Goal: Find specific page/section: Find specific page/section

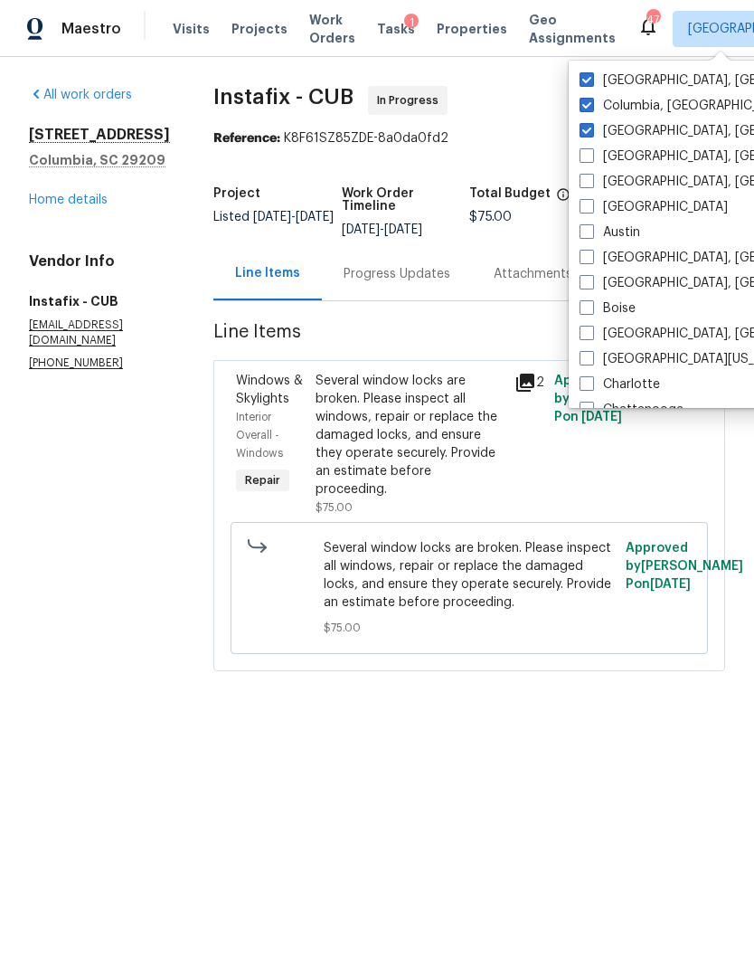
click at [244, 36] on span "Projects" at bounding box center [260, 29] width 56 height 18
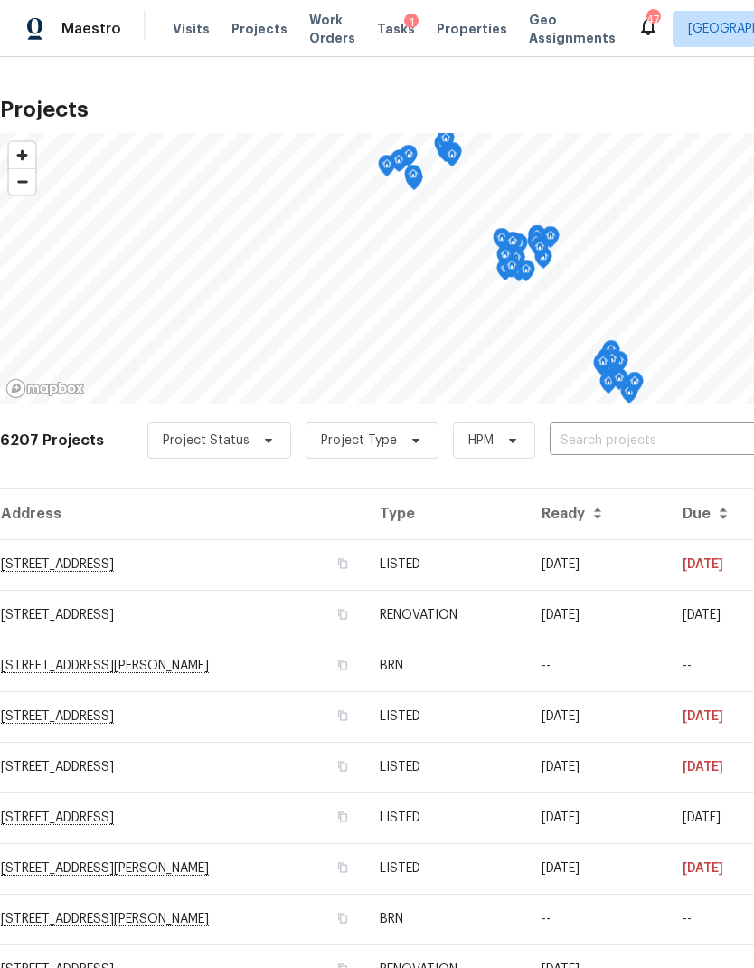
click at [629, 440] on input "text" at bounding box center [653, 441] width 207 height 28
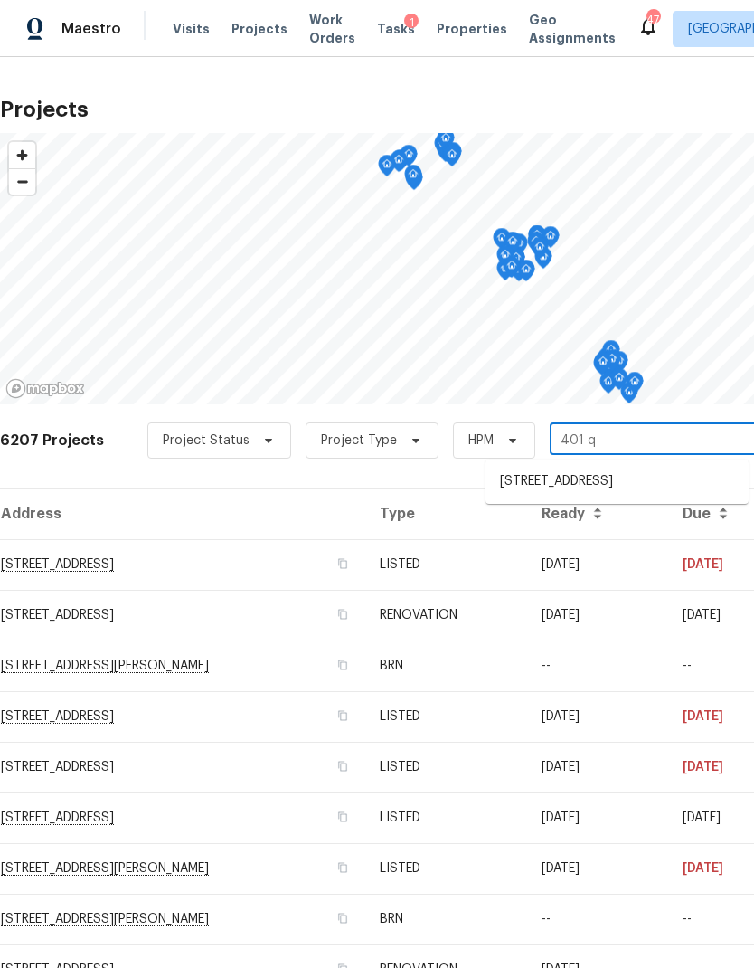
type input "401 qu"
click at [592, 481] on li "[STREET_ADDRESS]" at bounding box center [617, 482] width 263 height 30
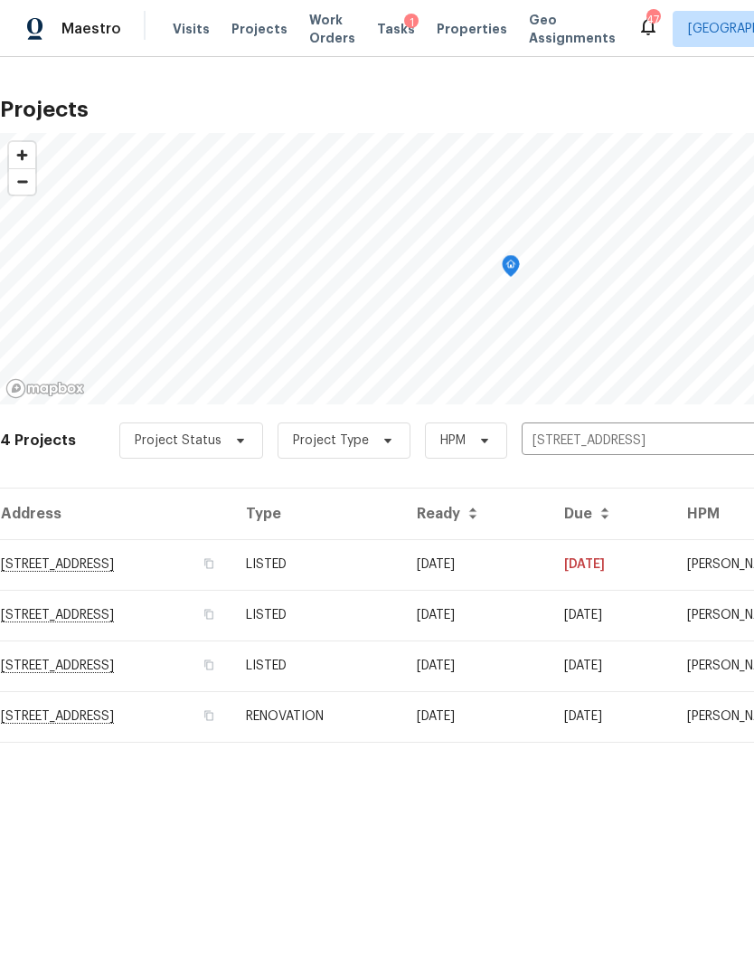
click at [87, 555] on td "[STREET_ADDRESS]" at bounding box center [116, 564] width 232 height 51
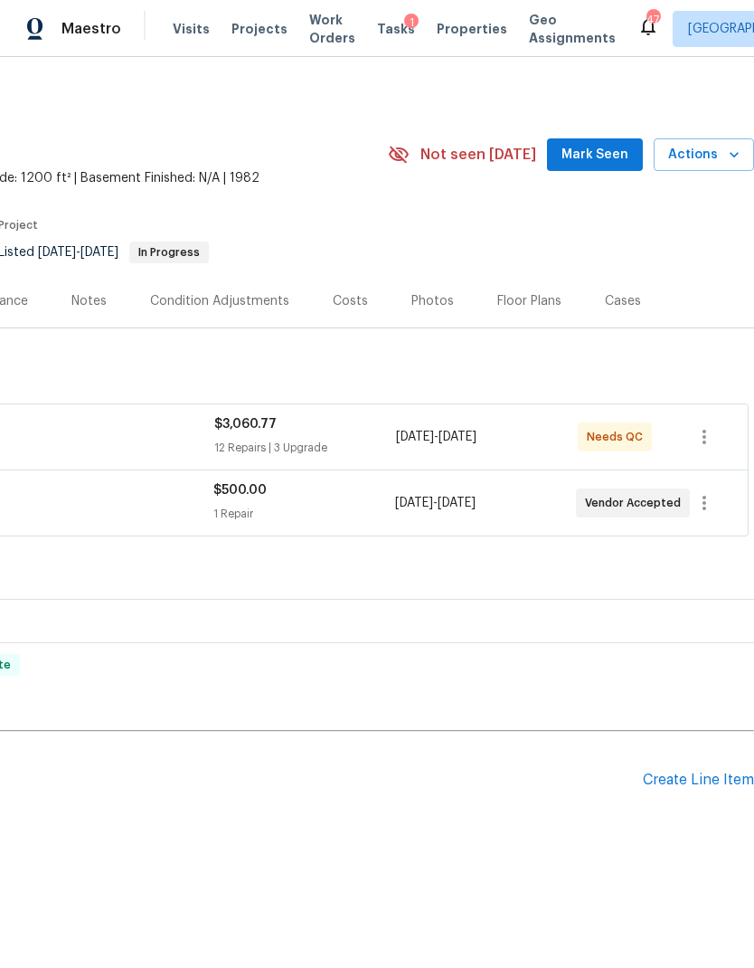
scroll to position [0, 268]
click at [344, 301] on div "Costs" at bounding box center [350, 301] width 35 height 18
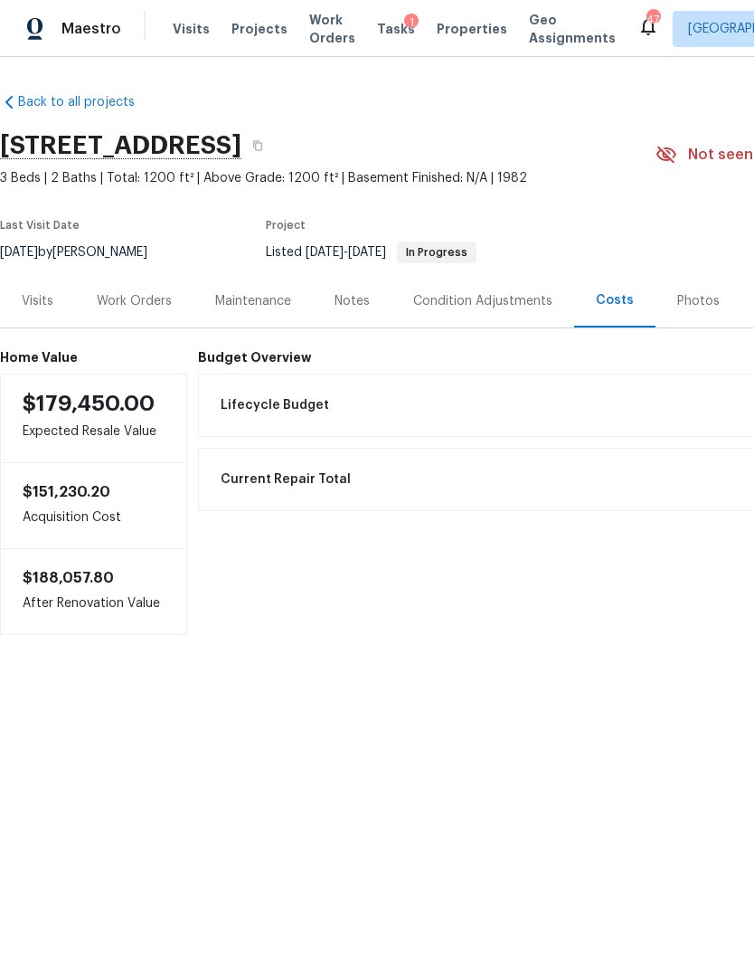
click at [137, 303] on div "Work Orders" at bounding box center [134, 301] width 75 height 18
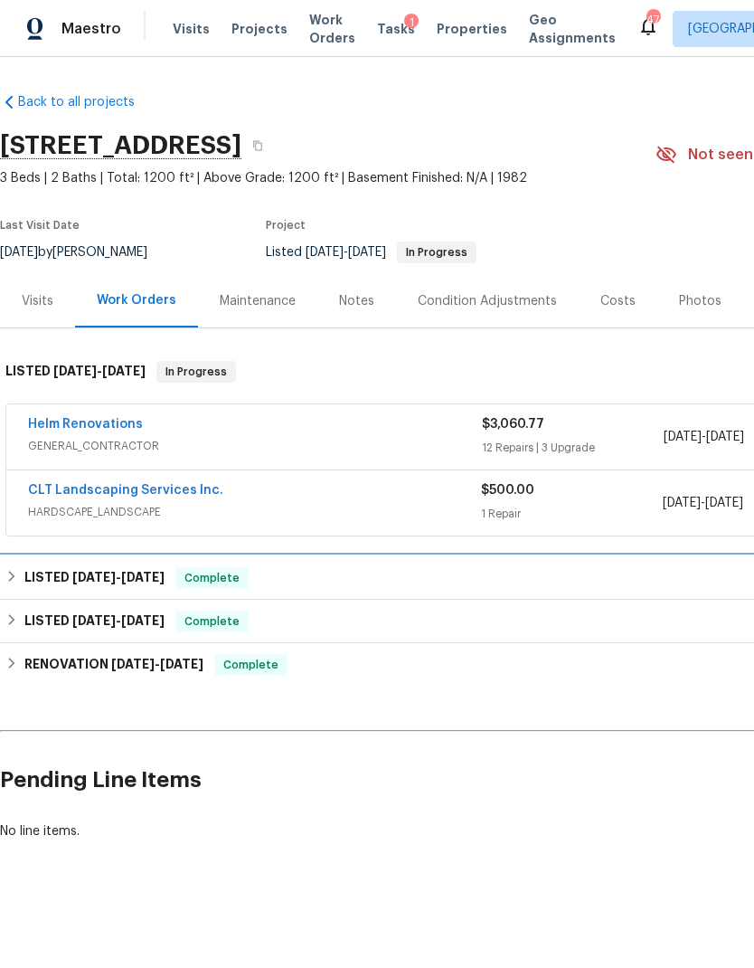
click at [271, 577] on div "LISTED [DATE] - [DATE] Complete" at bounding box center [510, 578] width 1011 height 22
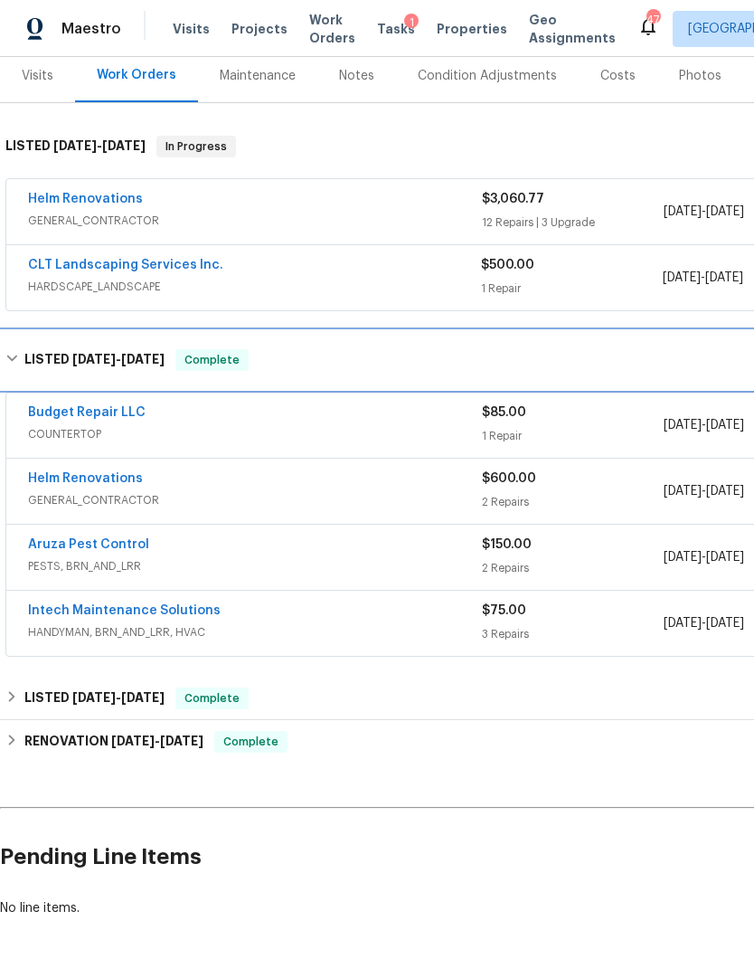
scroll to position [224, 0]
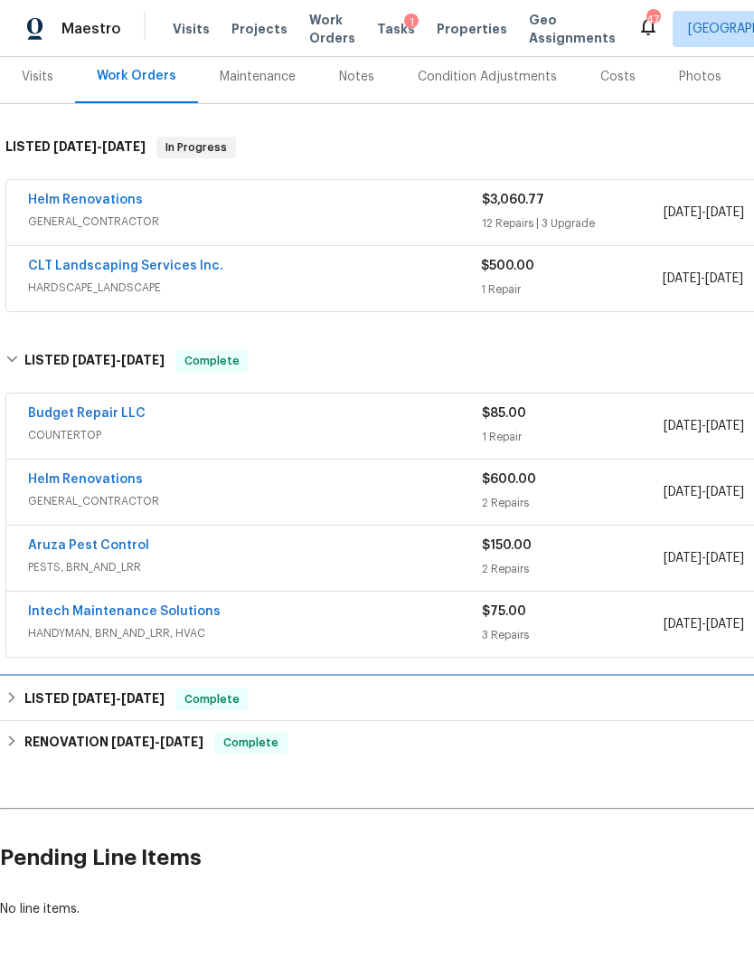
click at [298, 718] on div "LISTED [DATE] - [DATE] Complete" at bounding box center [511, 698] width 1022 height 43
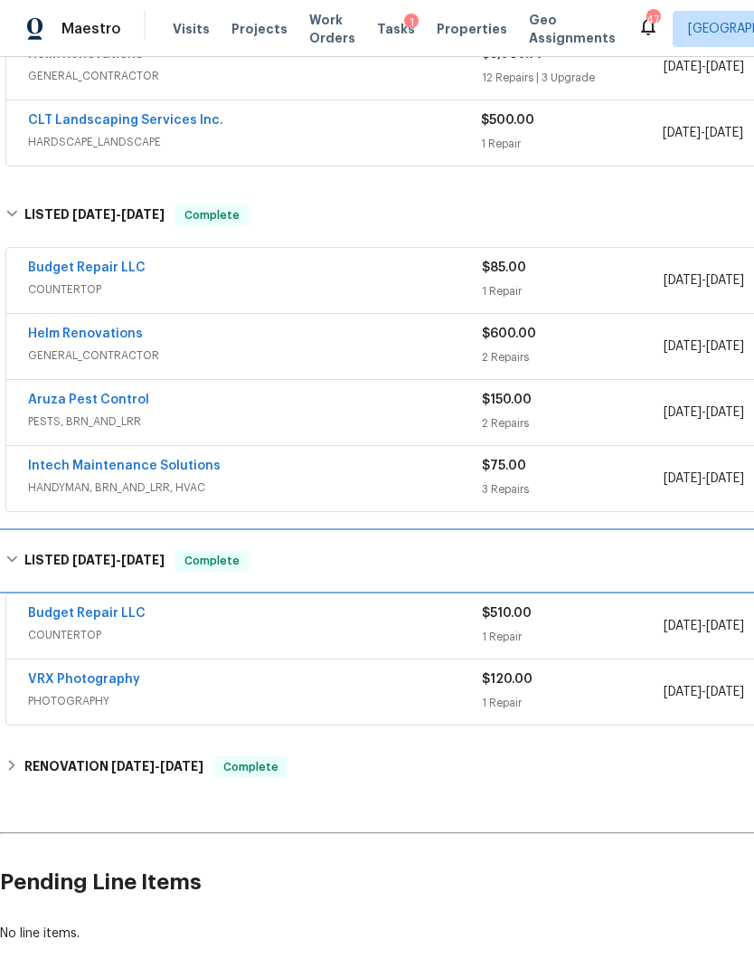
scroll to position [374, 0]
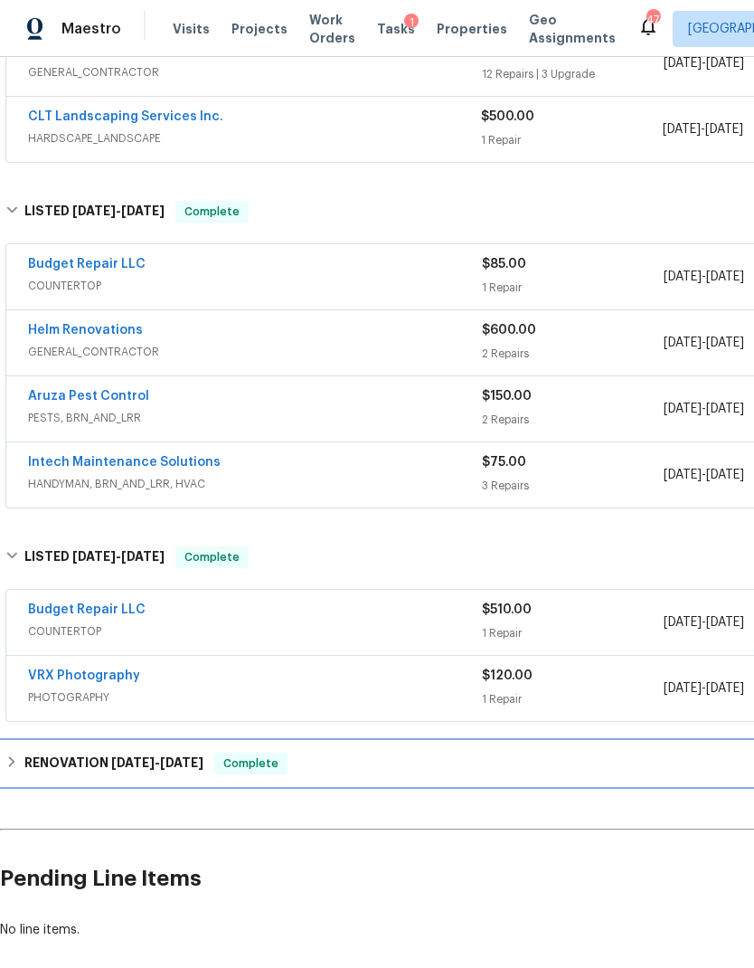
click at [337, 770] on div "RENOVATION [DATE] - [DATE] Complete" at bounding box center [510, 763] width 1011 height 22
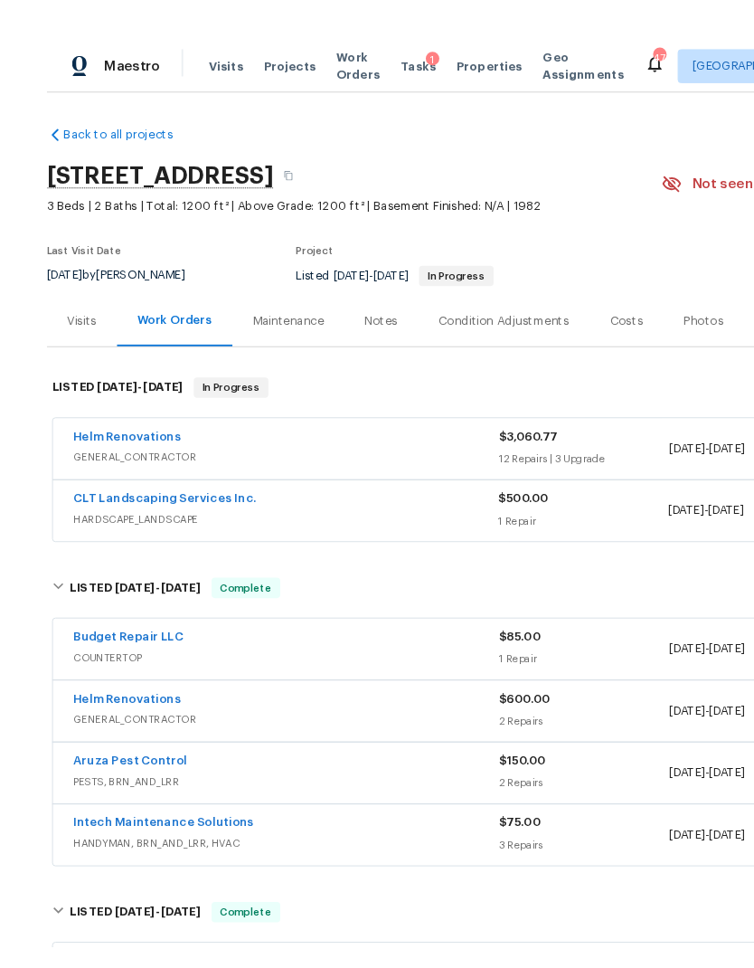
scroll to position [7, 0]
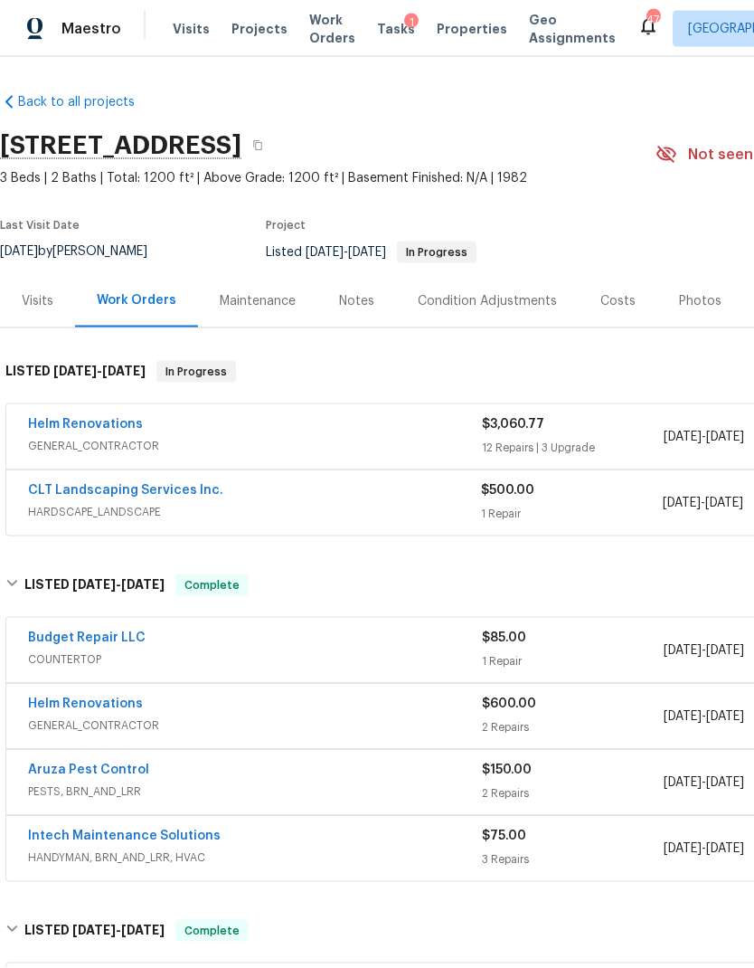
click at [618, 282] on div "Costs" at bounding box center [618, 300] width 79 height 53
